Goal: Book appointment/travel/reservation

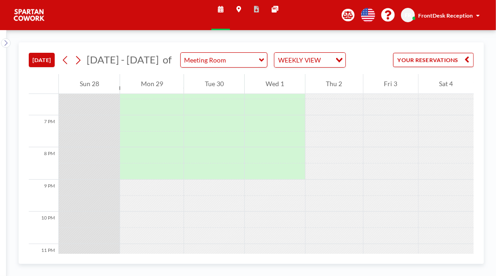
scroll to position [608, 0]
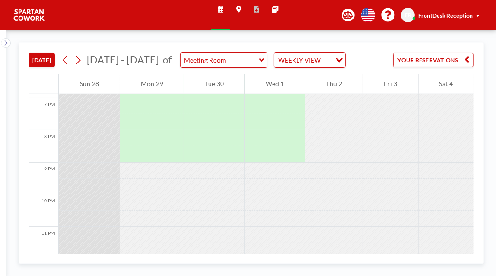
click at [155, 66] on div at bounding box center [151, 34] width 63 height 64
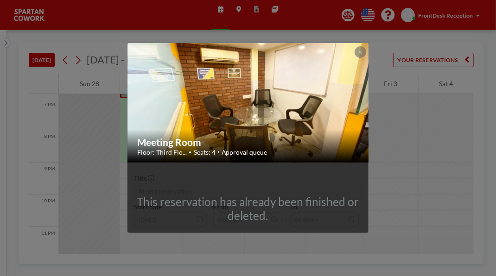
click at [362, 51] on icon at bounding box center [360, 52] width 3 height 3
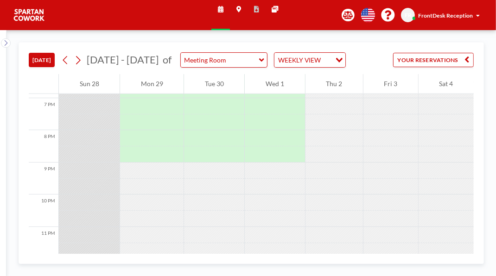
click at [461, 30] on div "Schedule Maps Reports Other sites English Polski 日本語 Española FR FrontDesk Rece…" at bounding box center [248, 15] width 496 height 30
click at [449, 22] on div "FR FrontDesk Reception" at bounding box center [442, 15] width 82 height 14
click at [259, 67] on input "Meeting Room" at bounding box center [220, 60] width 78 height 14
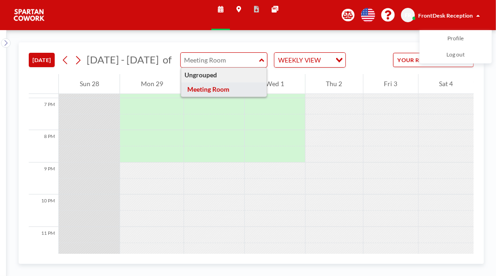
click at [437, 67] on button "YOUR RESERVATIONS" at bounding box center [433, 60] width 81 height 14
type input "Meeting Room"
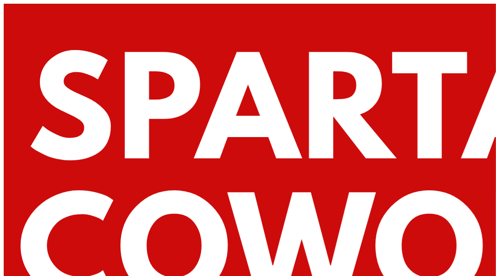
scroll to position [608, 0]
